Goal: Task Accomplishment & Management: Manage account settings

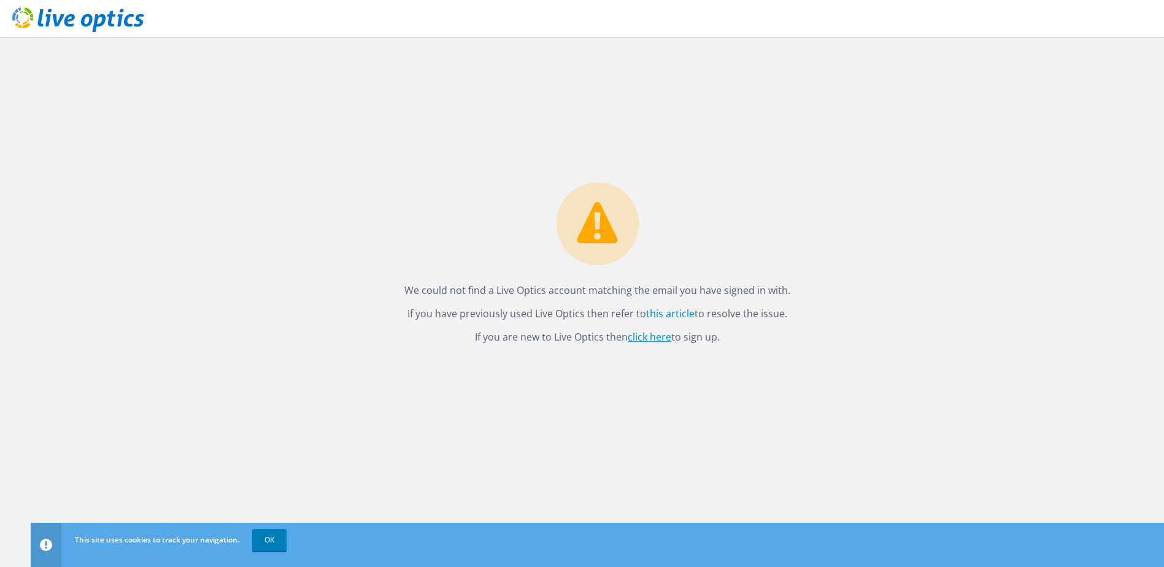
click at [651, 337] on link "click here" at bounding box center [650, 336] width 44 height 13
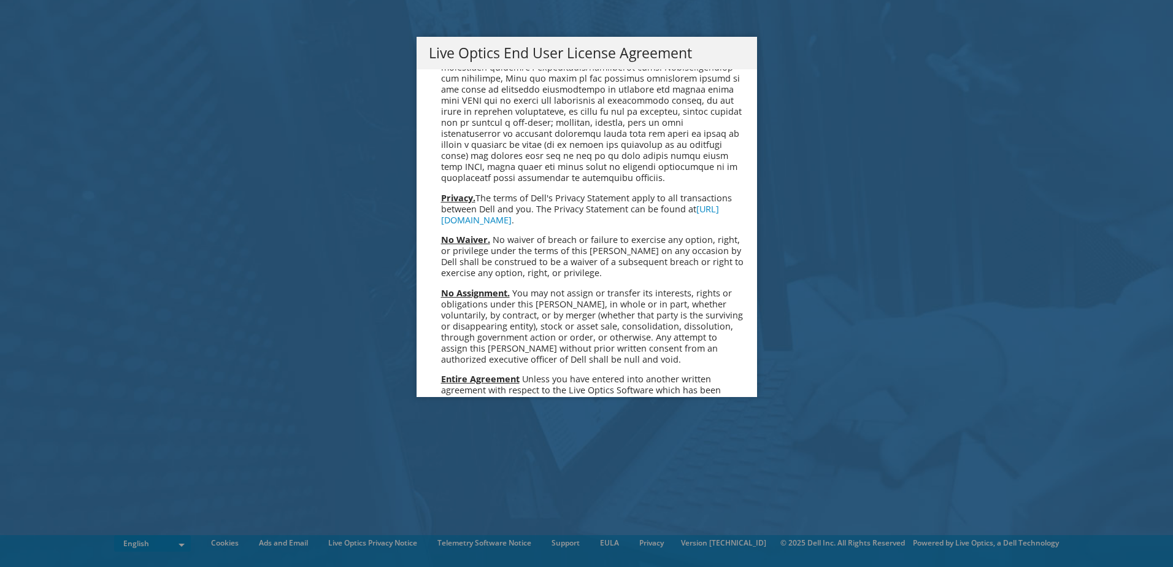
scroll to position [4639, 0]
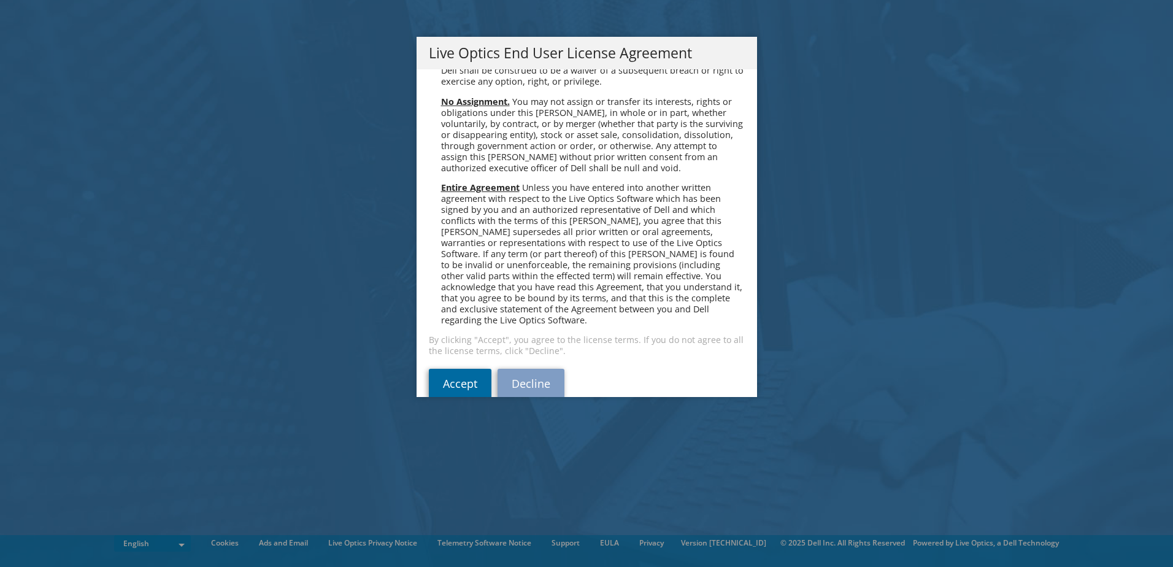
click at [434, 369] on link "Accept" at bounding box center [460, 383] width 63 height 29
